Goal: Find specific page/section: Find specific page/section

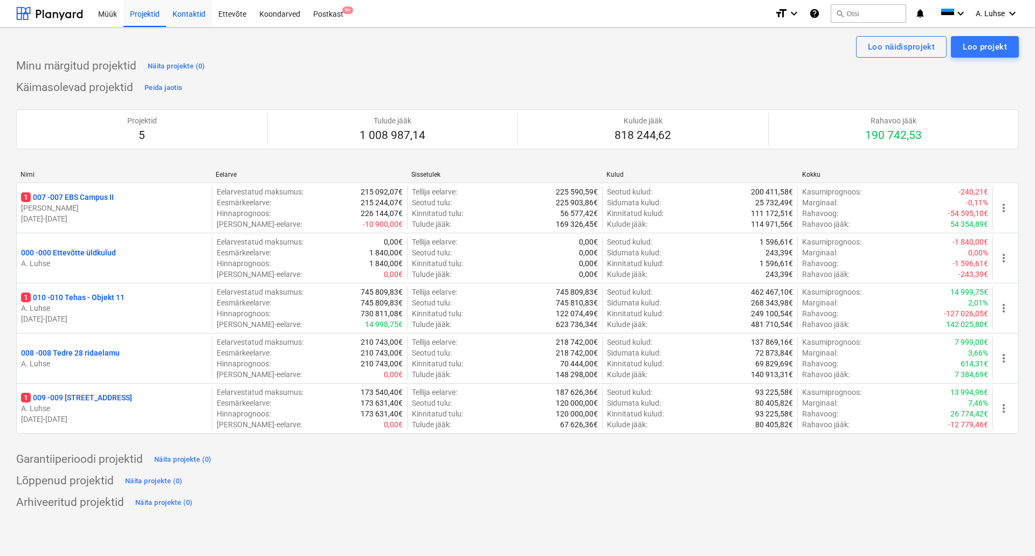
drag, startPoint x: 191, startPoint y: 9, endPoint x: 188, endPoint y: 26, distance: 17.5
click at [191, 9] on div "Kontaktid" at bounding box center [189, 12] width 46 height 27
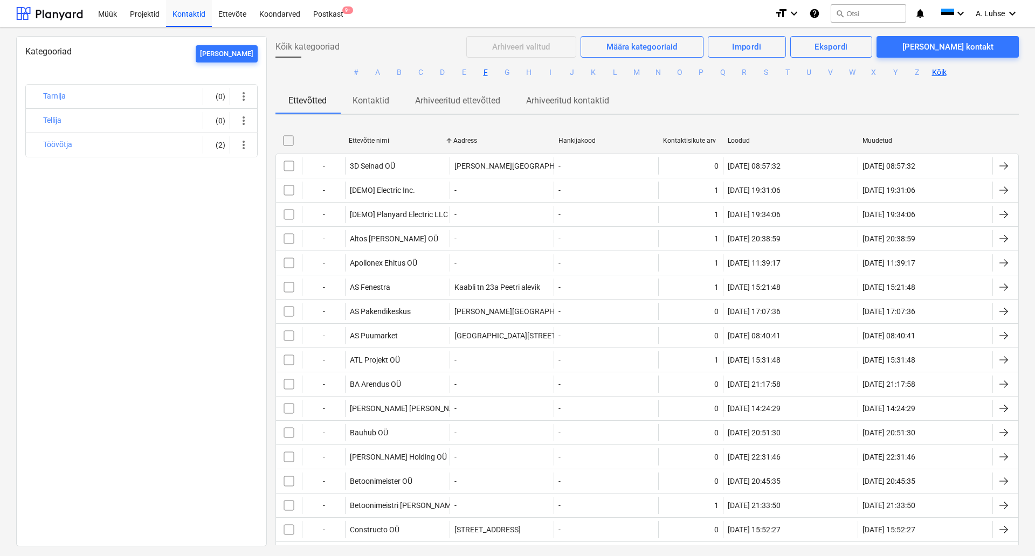
click at [488, 72] on button "F" at bounding box center [485, 72] width 13 height 13
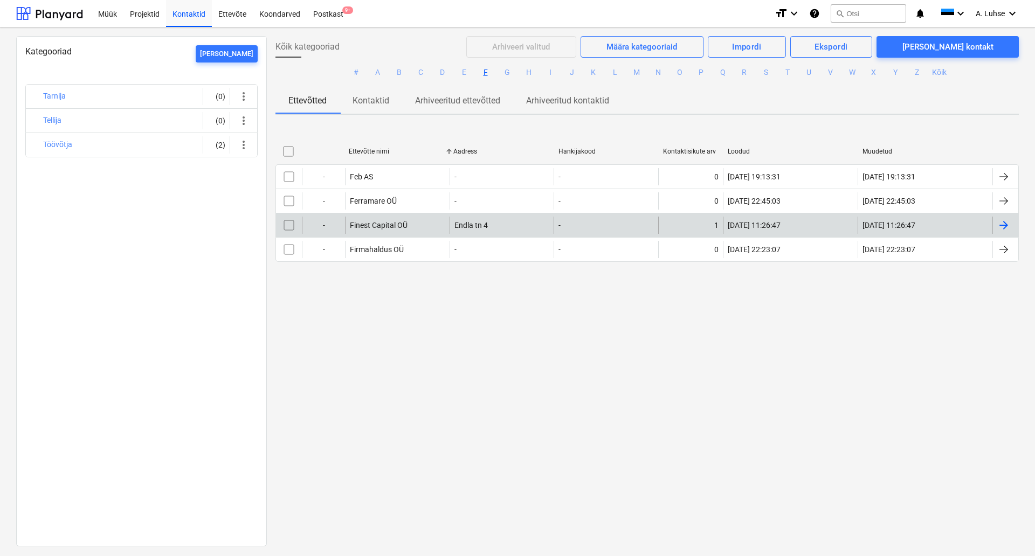
click at [396, 232] on div "Finest Capital OÜ" at bounding box center [397, 225] width 105 height 17
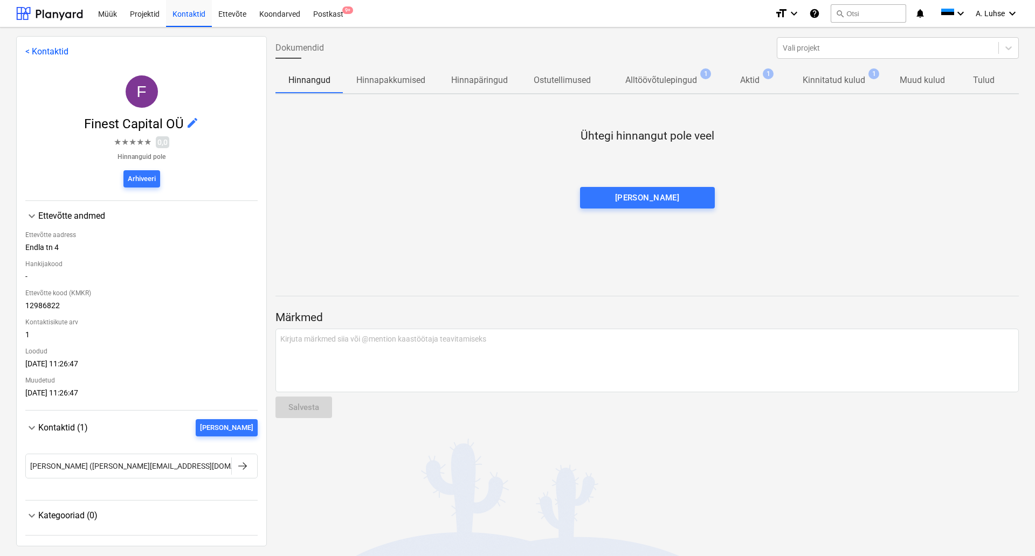
click at [750, 85] on p "Aktid" at bounding box center [749, 80] width 19 height 13
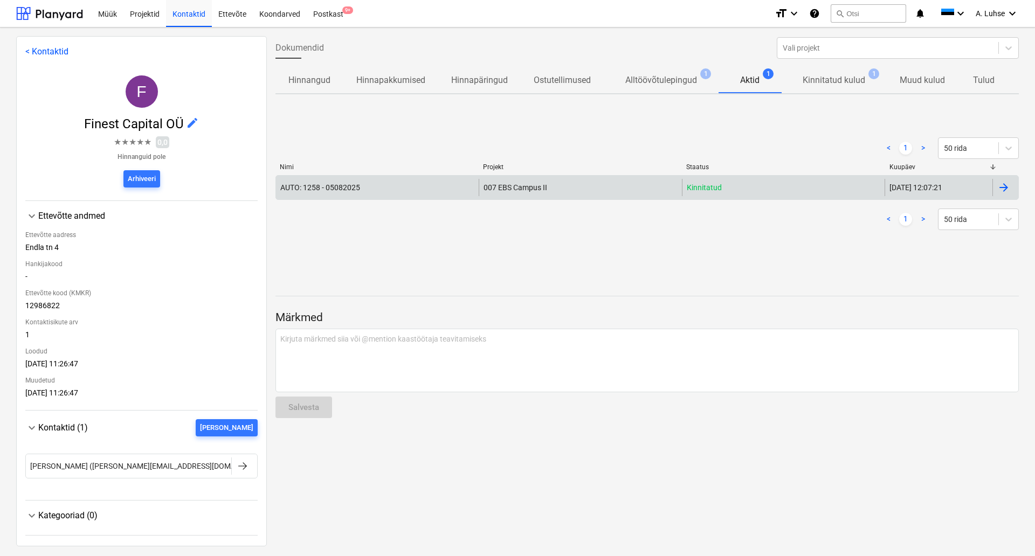
click at [431, 183] on div "AUTO: 1258 - 05082025" at bounding box center [377, 187] width 203 height 17
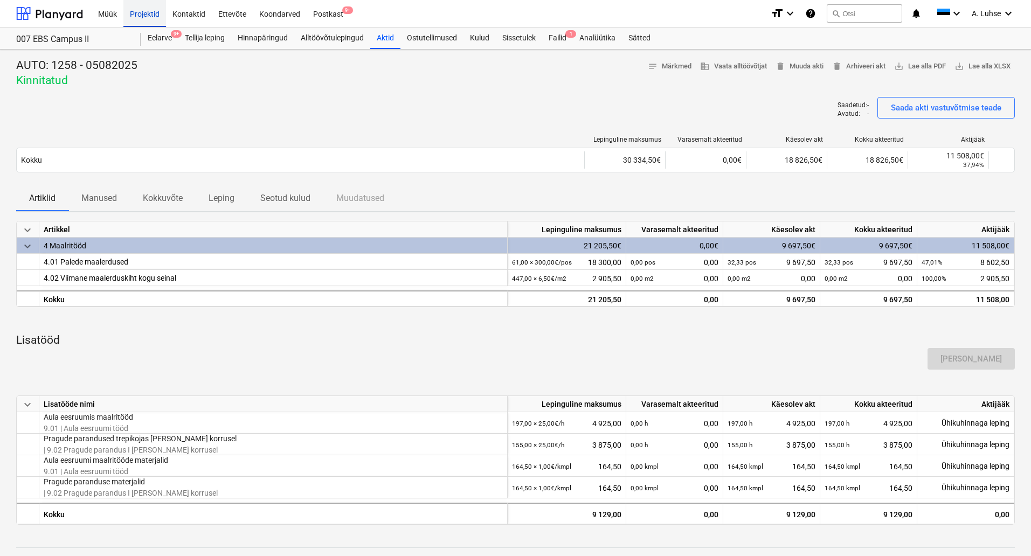
click at [149, 15] on div "Projektid" at bounding box center [144, 12] width 43 height 27
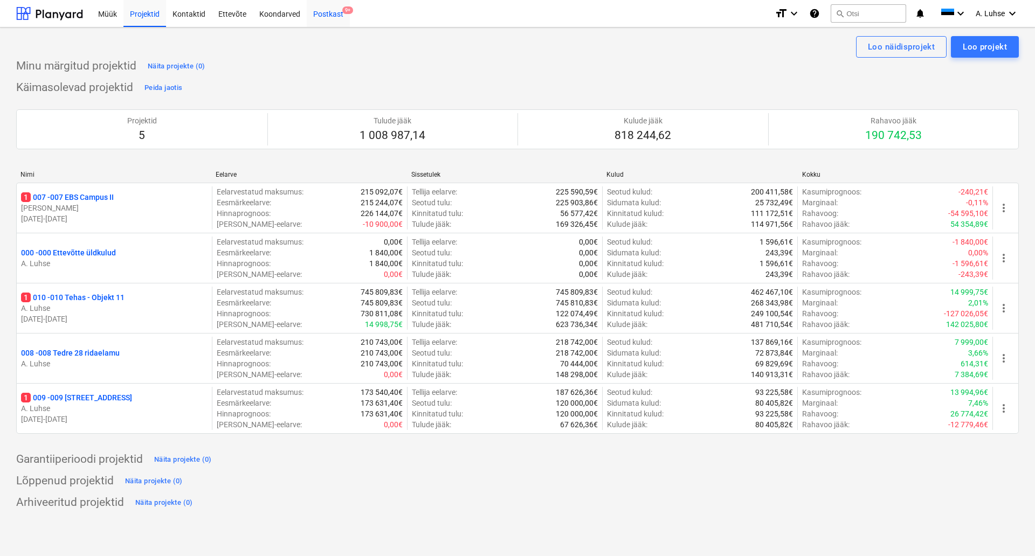
click at [321, 11] on div "Postkast 9+" at bounding box center [328, 12] width 43 height 27
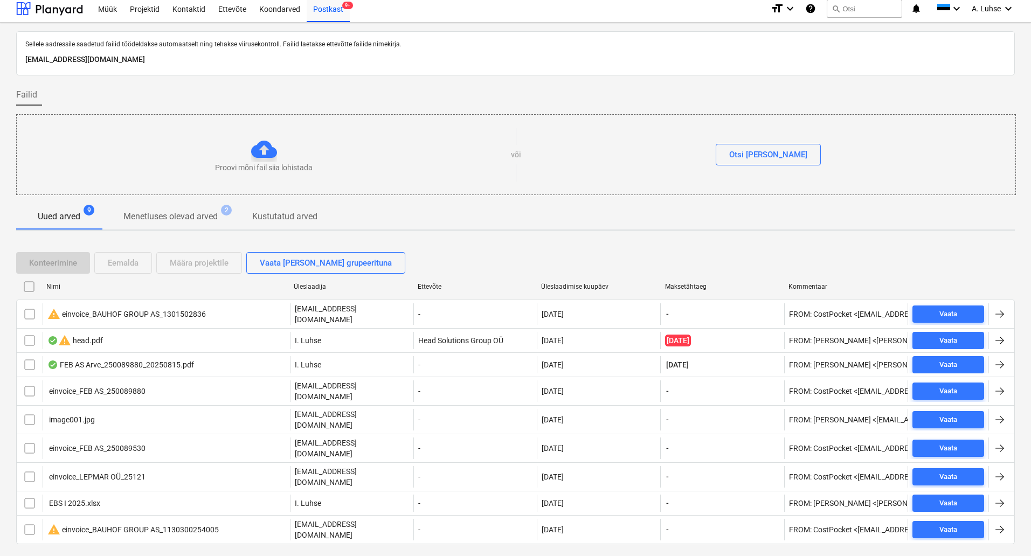
scroll to position [6, 0]
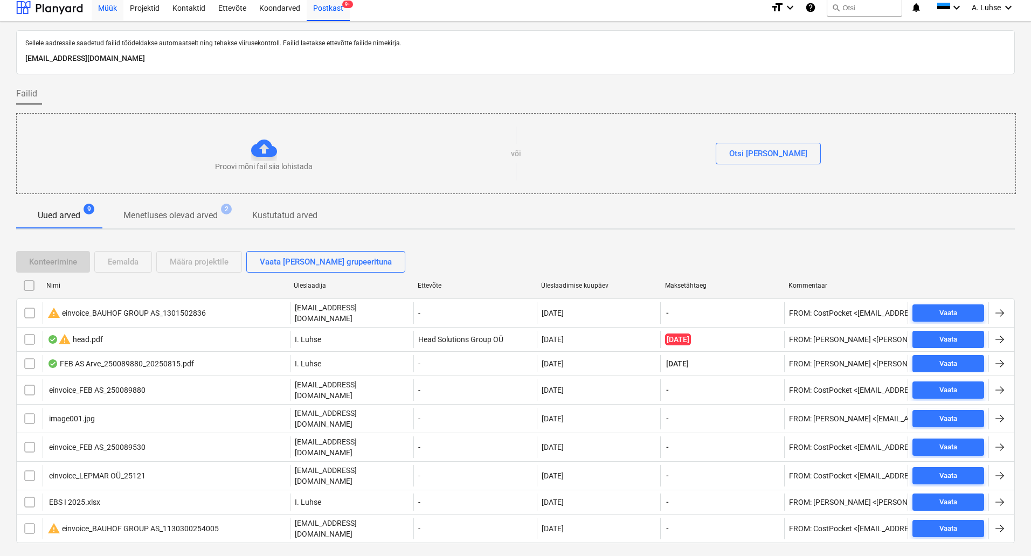
click at [110, 11] on div "Müük" at bounding box center [108, 7] width 32 height 27
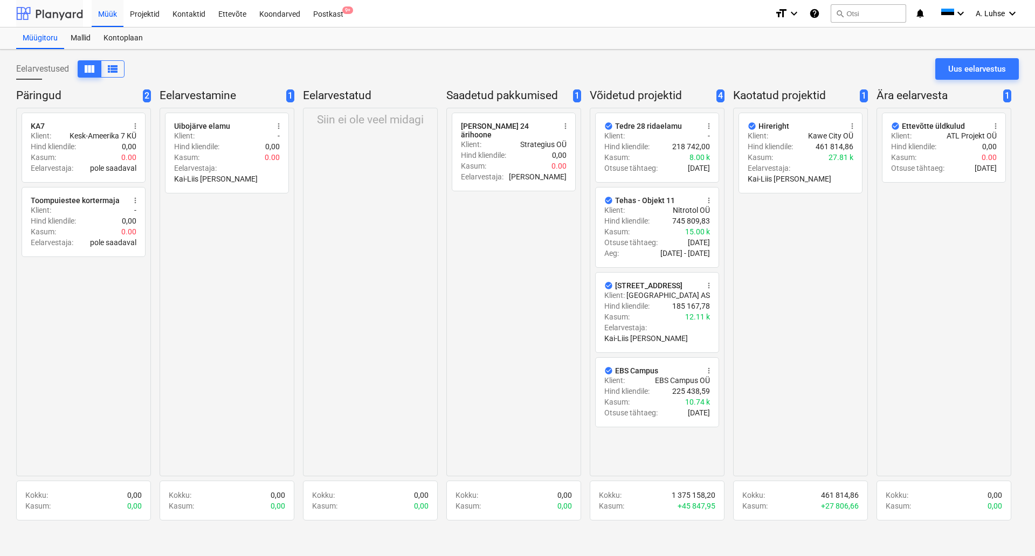
click at [37, 16] on div at bounding box center [49, 13] width 67 height 27
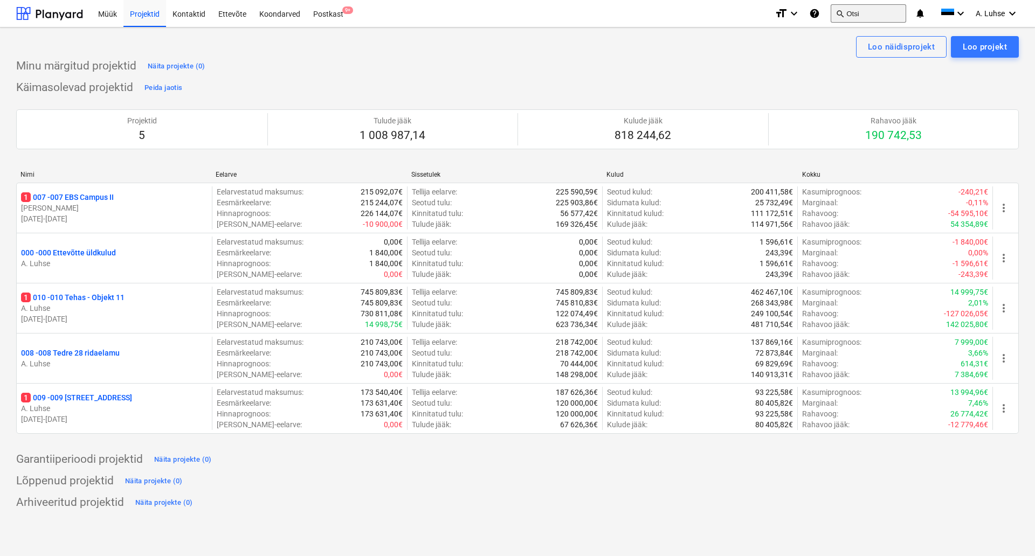
click at [865, 9] on button "search Otsi" at bounding box center [868, 13] width 75 height 18
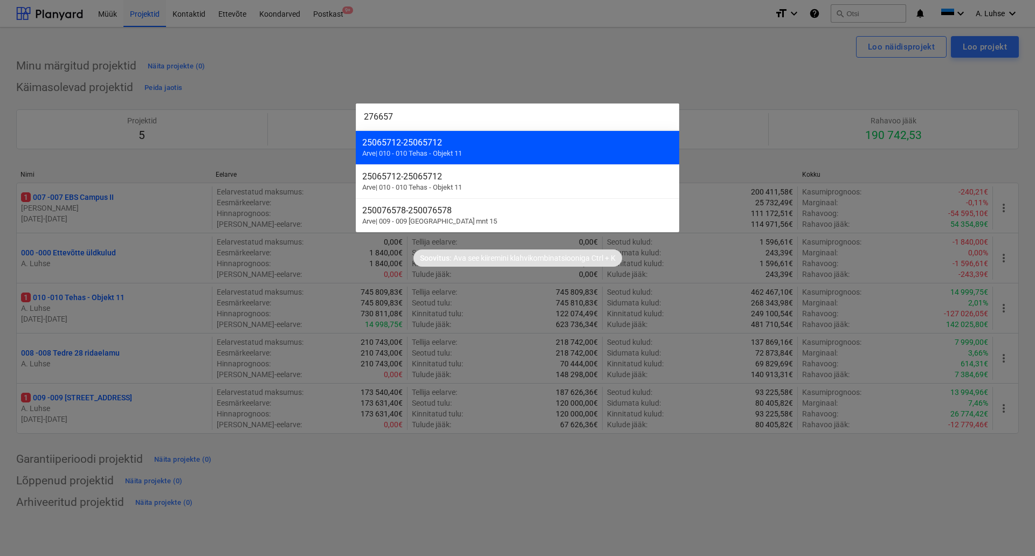
type input "276657"
click at [494, 156] on div "25065712 - 25065712 Arve | 010 - 010 Tehas - Objekt 11" at bounding box center [517, 147] width 323 height 34
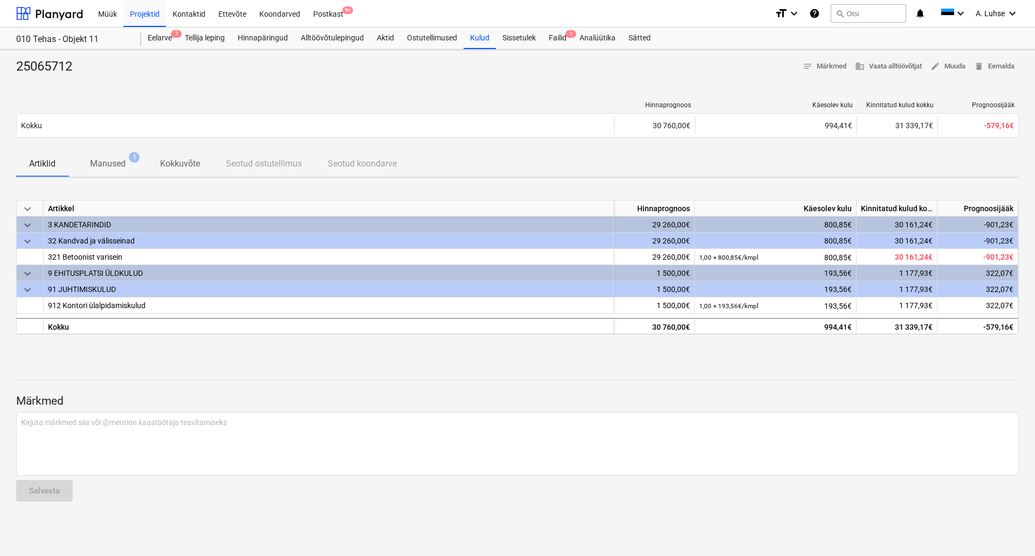
click at [102, 164] on p "Manused" at bounding box center [108, 163] width 36 height 13
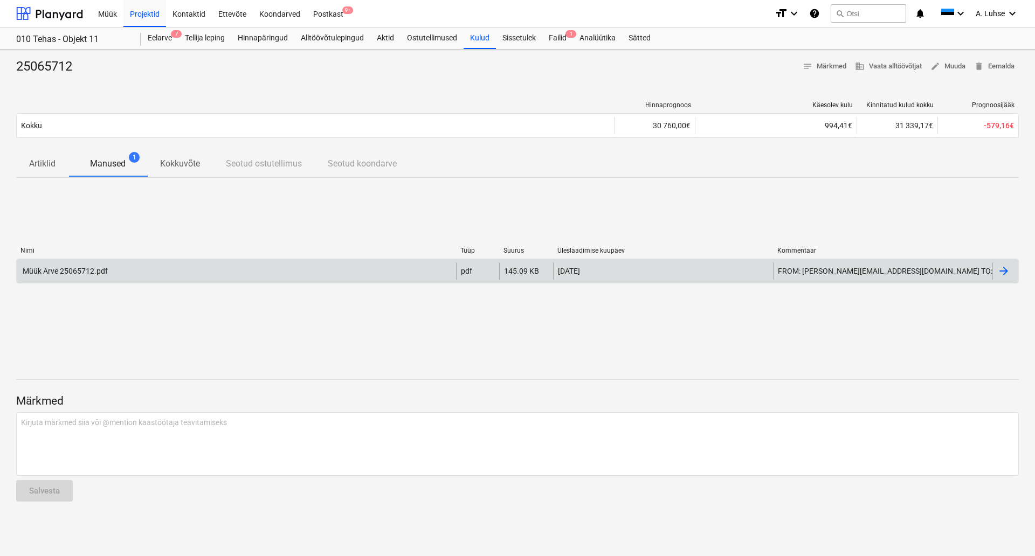
click at [206, 273] on div "Müük Arve 25065712.pdf" at bounding box center [236, 270] width 439 height 17
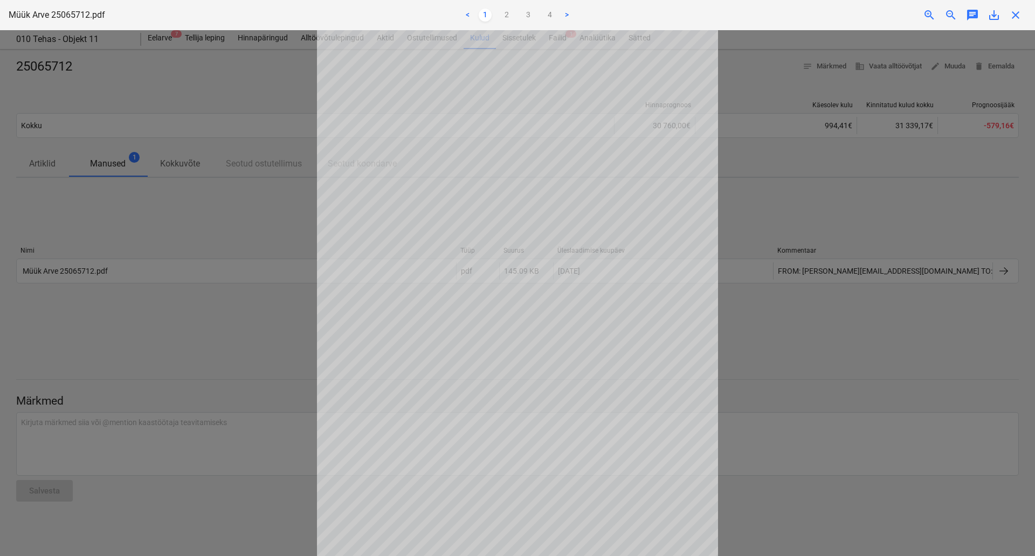
click at [196, 236] on div at bounding box center [517, 293] width 1035 height 526
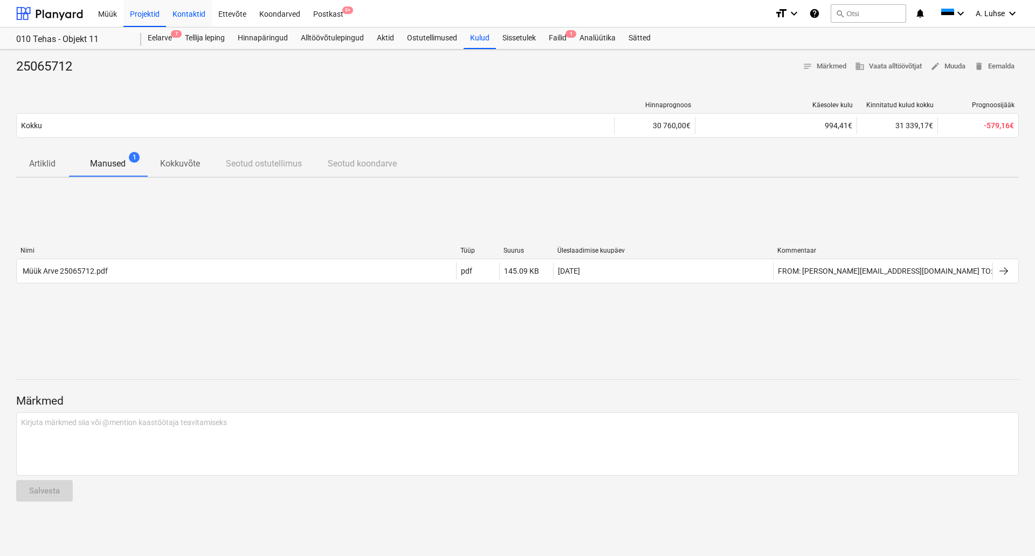
click at [192, 11] on div "Kontaktid" at bounding box center [189, 12] width 46 height 27
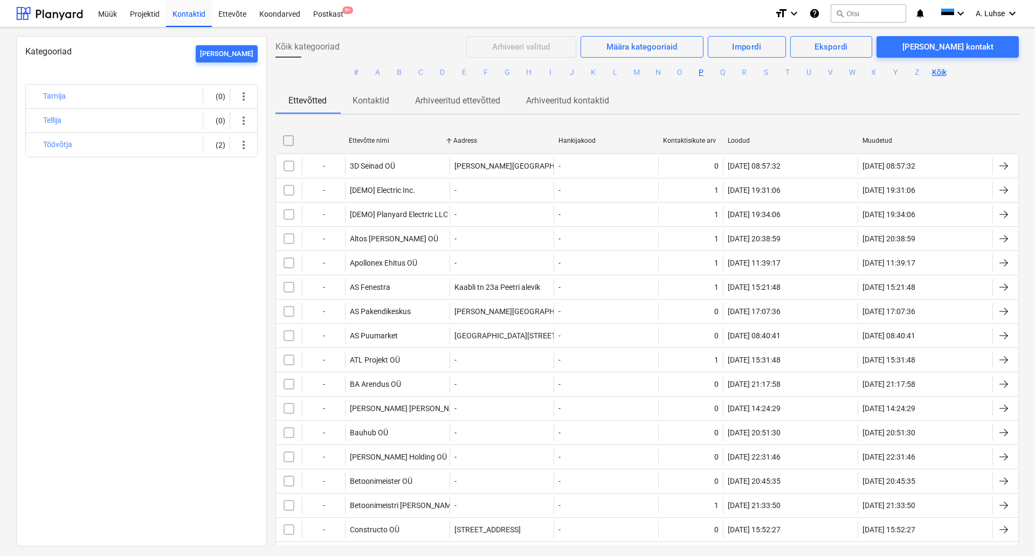
click at [695, 74] on button "P" at bounding box center [701, 72] width 13 height 13
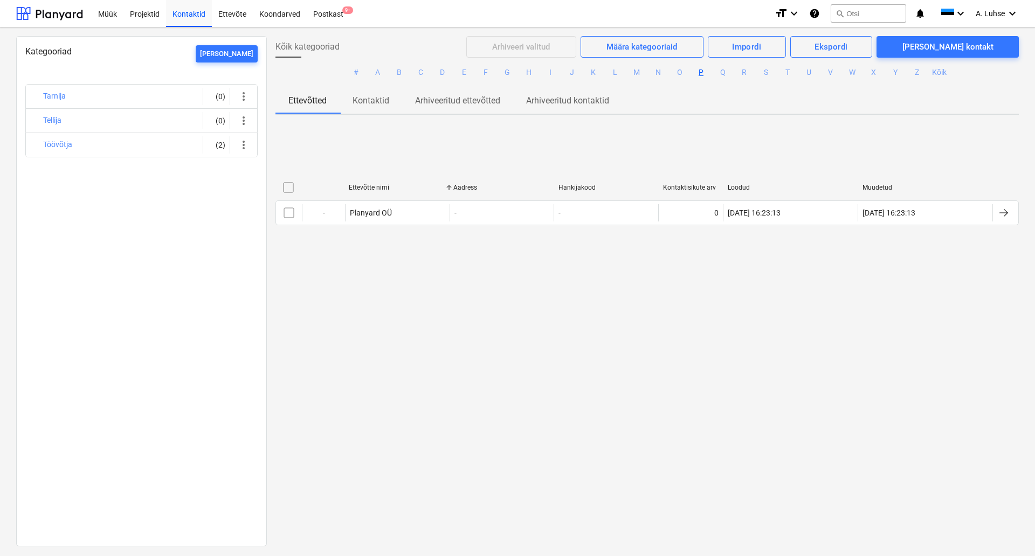
click at [413, 343] on div "Kõik kategooriad Arhiveeri valitud Määra kategooriaid Impordi Ekspordi [PERSON_…" at bounding box center [647, 290] width 761 height 509
click at [418, 344] on div "Kõik kategooriad Arhiveeri valitud Määra kategooriaid Impordi Ekspordi [PERSON_…" at bounding box center [647, 290] width 761 height 509
